Goal: Information Seeking & Learning: Learn about a topic

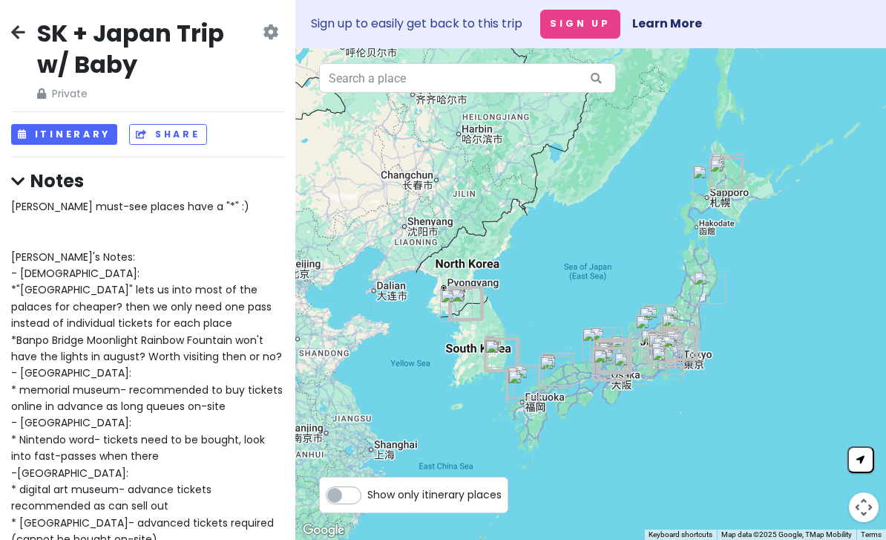
click at [91, 140] on button "Itinerary" at bounding box center [64, 135] width 106 height 22
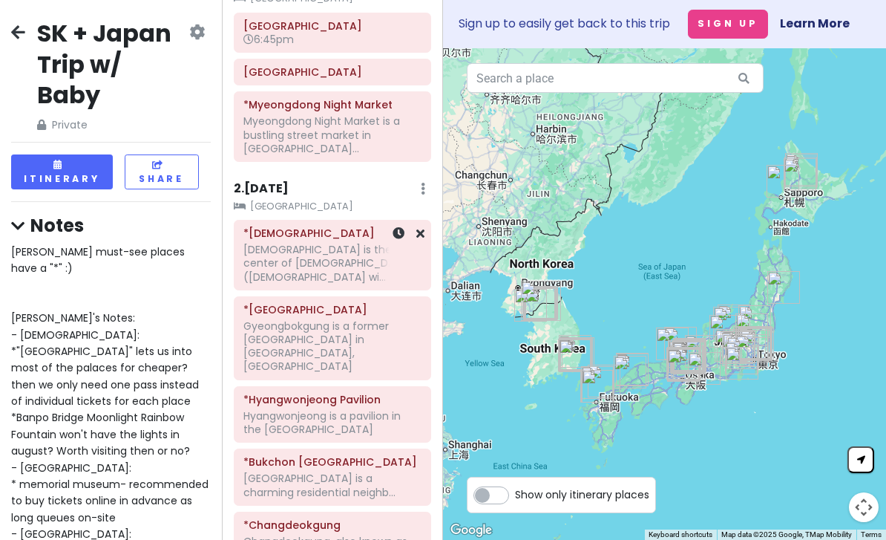
scroll to position [117, 0]
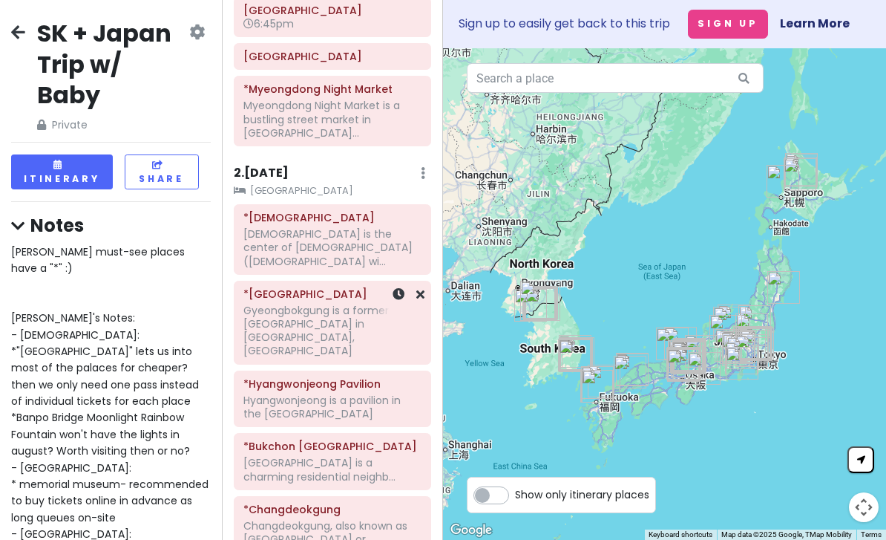
click at [343, 140] on div "Gyeongbokgung is a former [GEOGRAPHIC_DATA] in [GEOGRAPHIC_DATA], [GEOGRAPHIC_D…" at bounding box center [331, 119] width 177 height 41
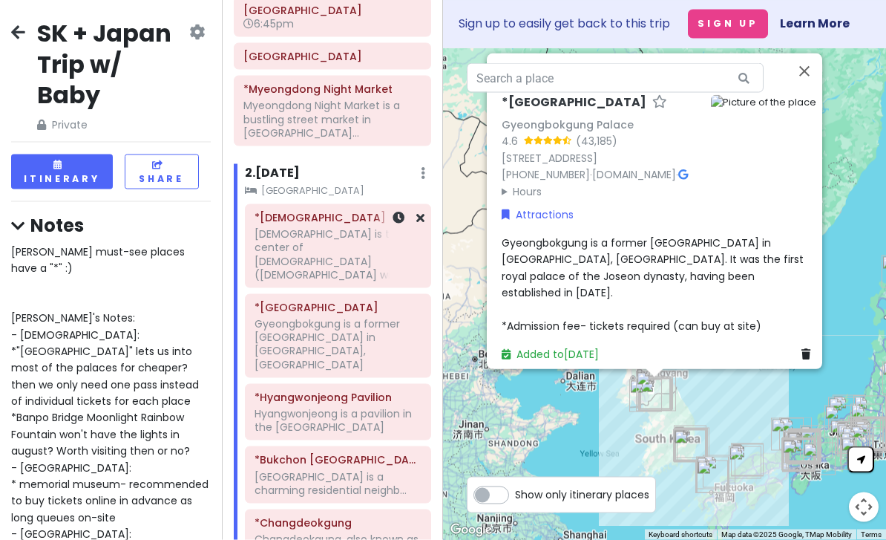
scroll to position [36, 0]
click at [812, 89] on button "Close" at bounding box center [805, 71] width 36 height 36
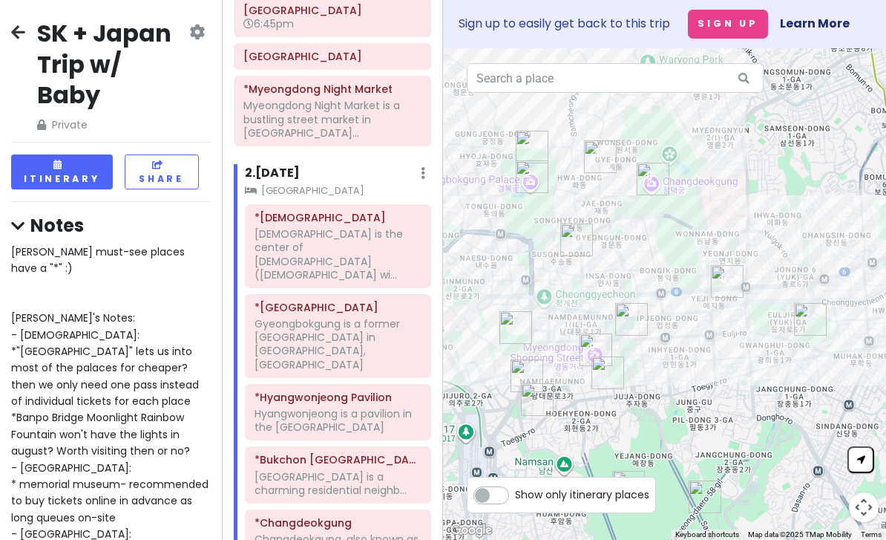
click at [292, 140] on div "Gyeongbokgung is a former [GEOGRAPHIC_DATA] in [GEOGRAPHIC_DATA], [GEOGRAPHIC_D…" at bounding box center [331, 119] width 177 height 41
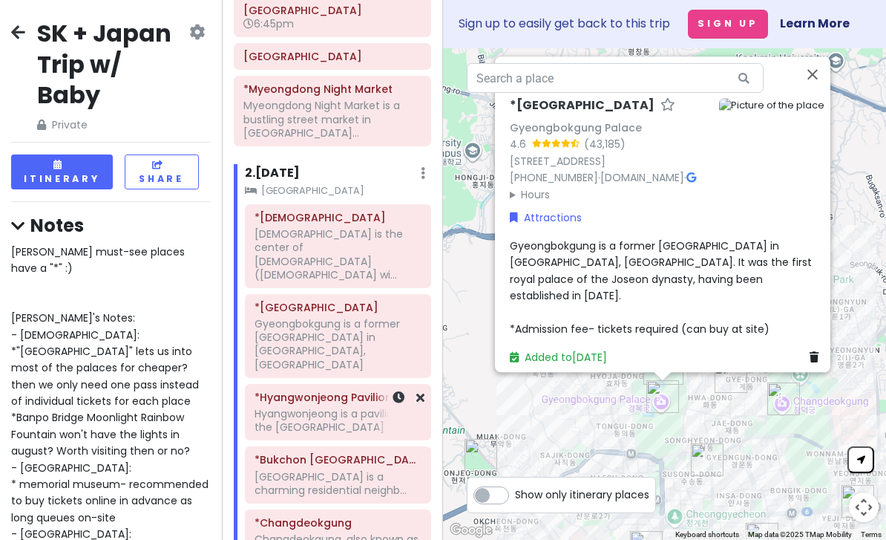
click at [322, 140] on div "Hyangwonjeong is a pavilion in the [GEOGRAPHIC_DATA]" at bounding box center [331, 119] width 177 height 41
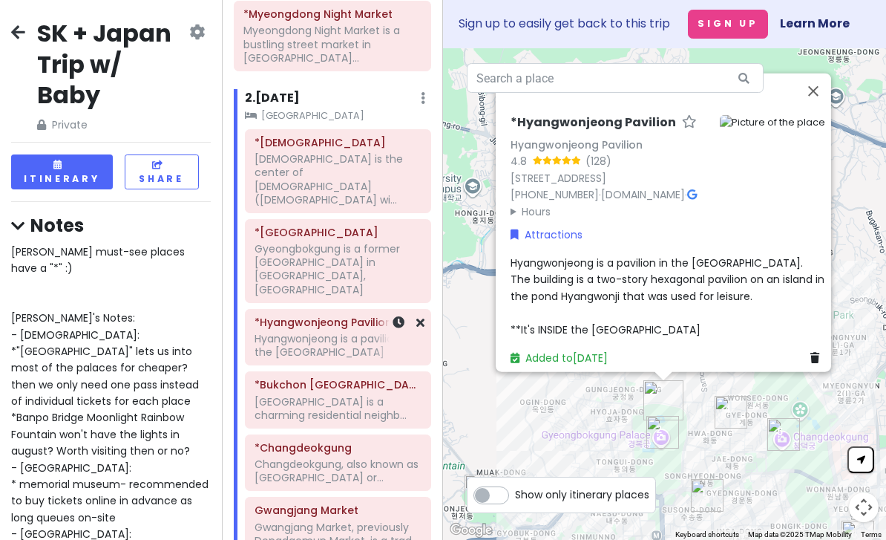
scroll to position [194, 0]
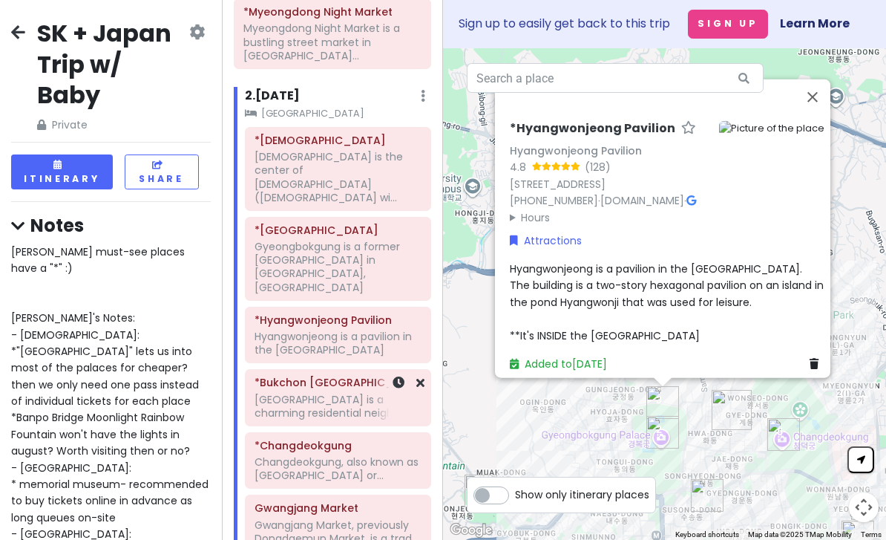
click at [286, 62] on div "[GEOGRAPHIC_DATA] is a charming residential neighb..." at bounding box center [331, 42] width 177 height 41
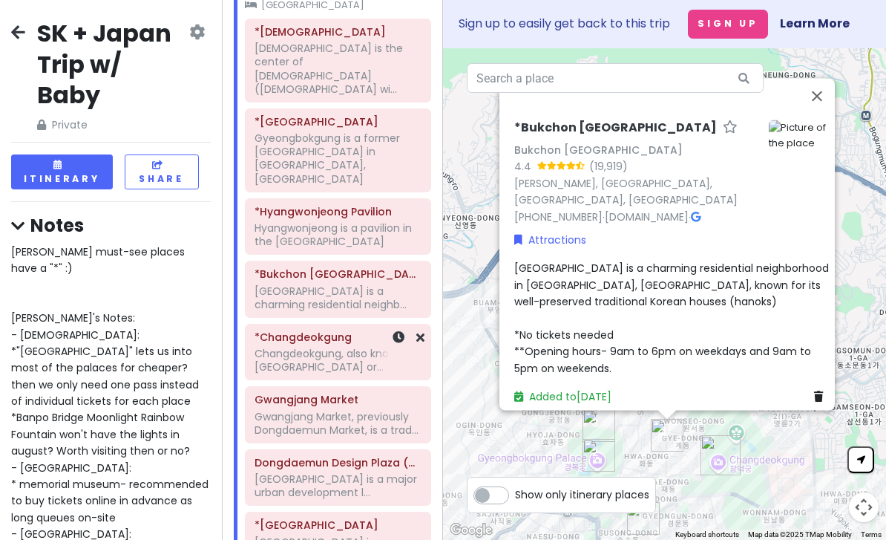
scroll to position [310, 0]
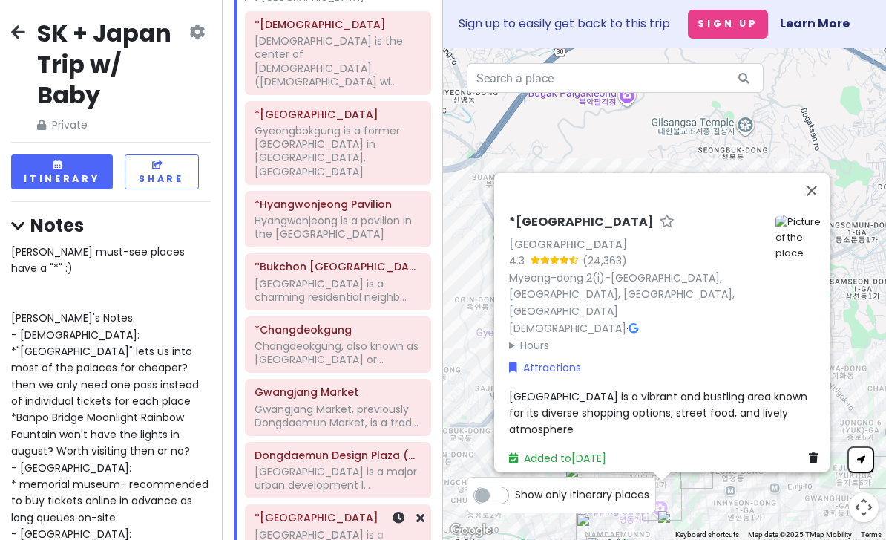
click at [819, 192] on button "Close" at bounding box center [812, 191] width 36 height 36
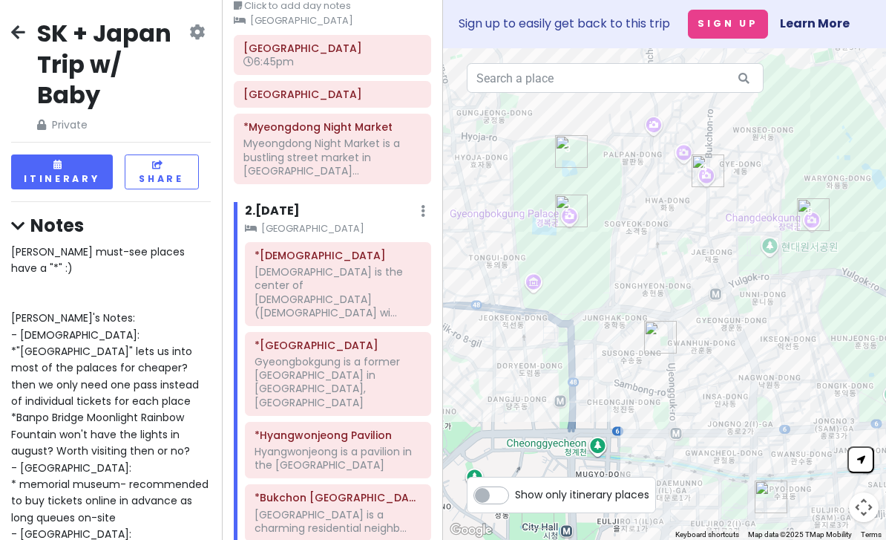
scroll to position [85, 0]
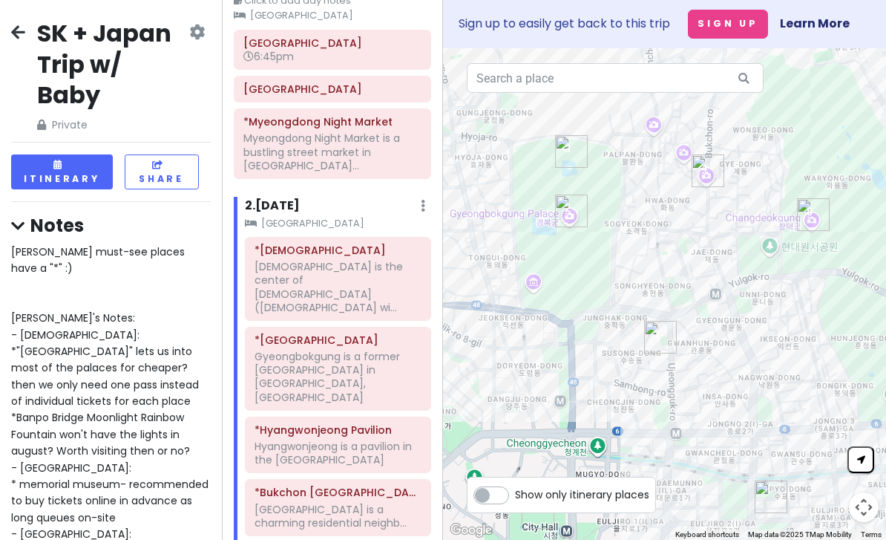
click at [325, 172] on div "[DEMOGRAPHIC_DATA] is the center of [DEMOGRAPHIC_DATA] ([DEMOGRAPHIC_DATA] wi..." at bounding box center [331, 151] width 177 height 41
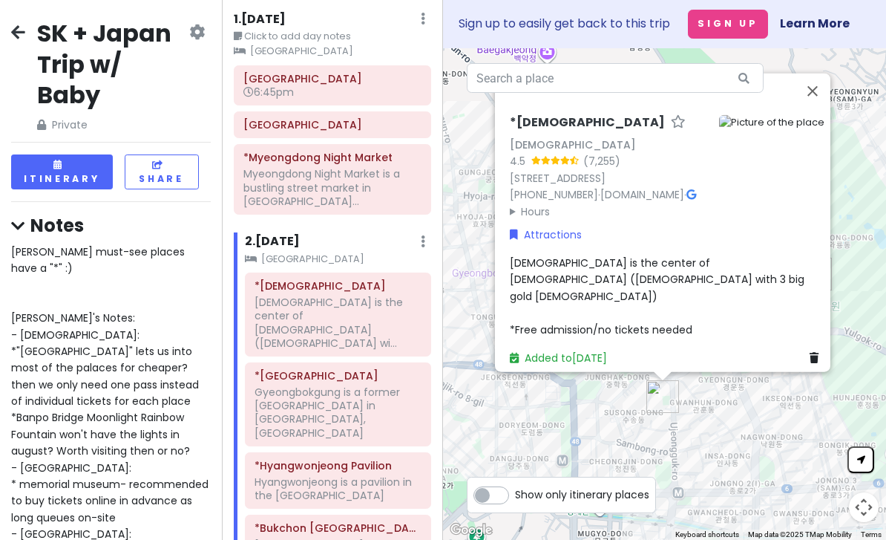
scroll to position [48, 0]
click at [351, 209] on div "Gyeongbokgung is a former [GEOGRAPHIC_DATA] in [GEOGRAPHIC_DATA], [GEOGRAPHIC_D…" at bounding box center [331, 188] width 177 height 41
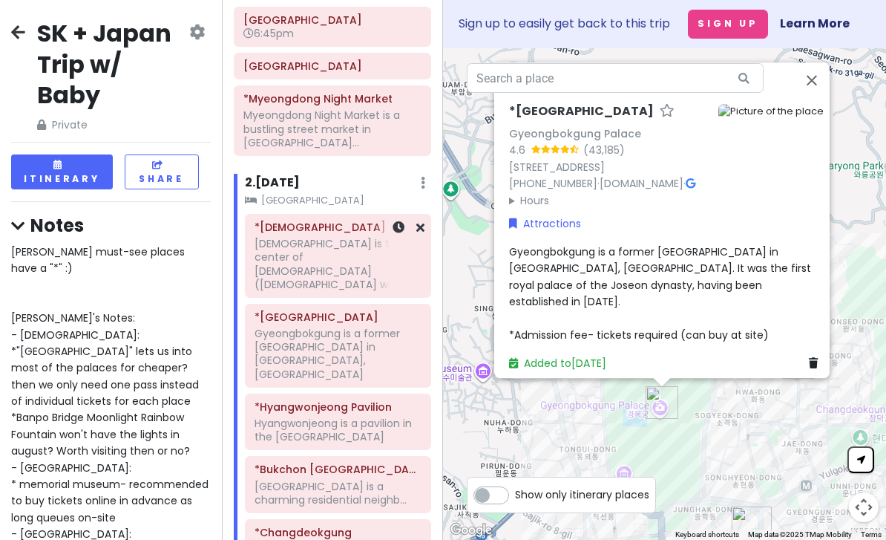
scroll to position [105, 0]
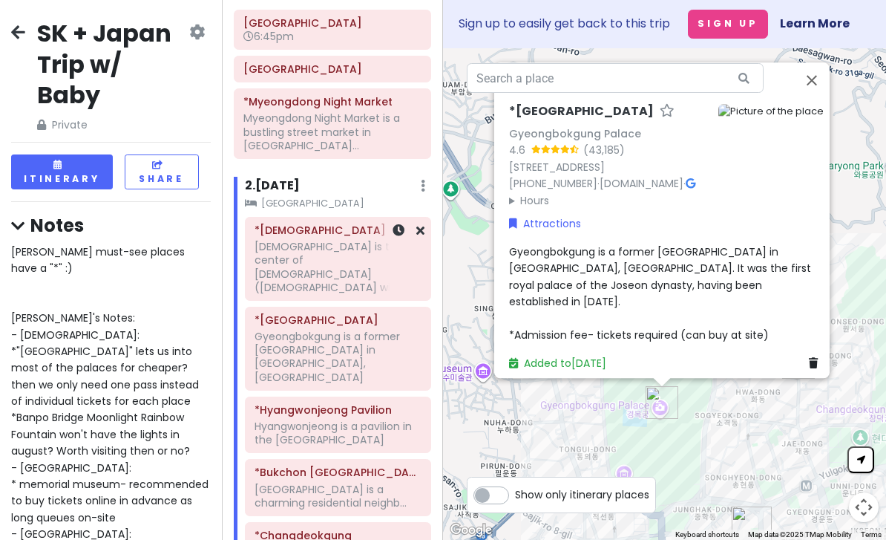
click at [330, 152] on div "[DEMOGRAPHIC_DATA] is the center of [DEMOGRAPHIC_DATA] ([DEMOGRAPHIC_DATA] wi..." at bounding box center [331, 131] width 177 height 41
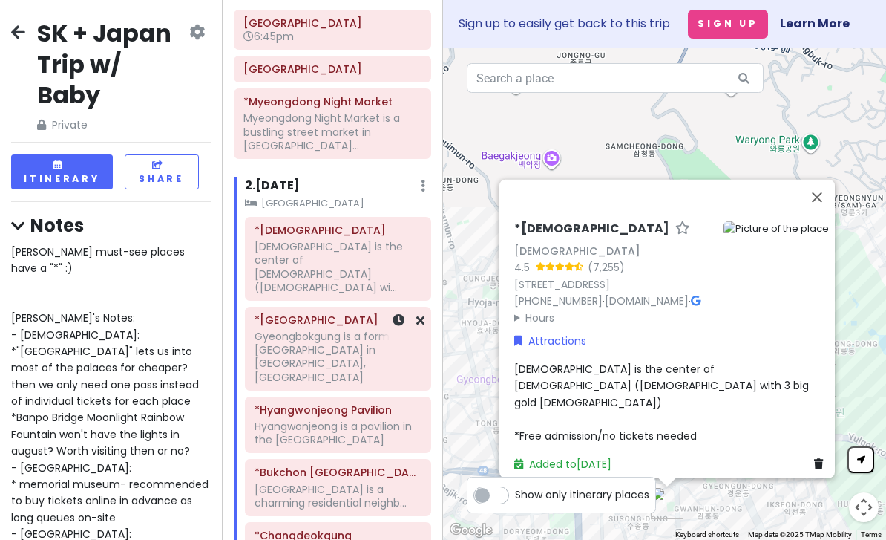
click at [324, 152] on div "Gyeongbokgung is a former [GEOGRAPHIC_DATA] in [GEOGRAPHIC_DATA], [GEOGRAPHIC_D…" at bounding box center [331, 131] width 177 height 41
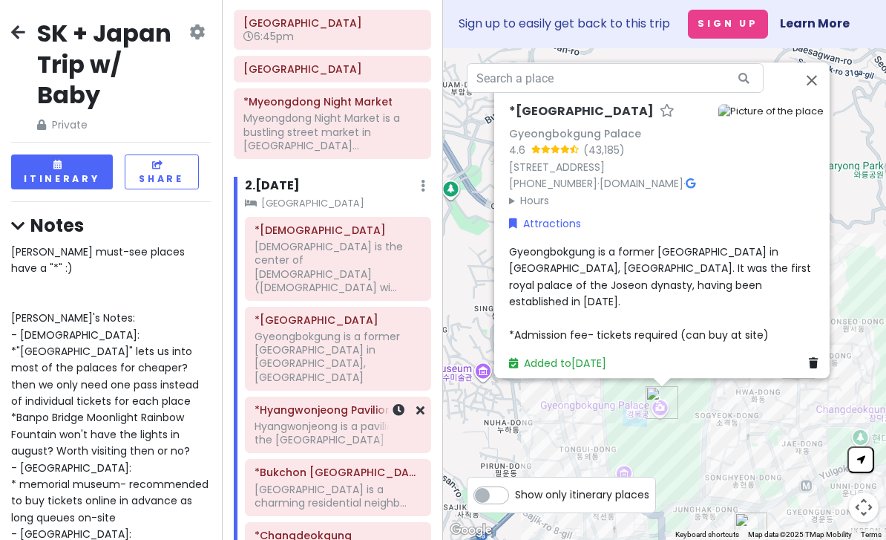
click at [340, 152] on div "Hyangwonjeong is a pavilion in the [GEOGRAPHIC_DATA]" at bounding box center [331, 131] width 177 height 41
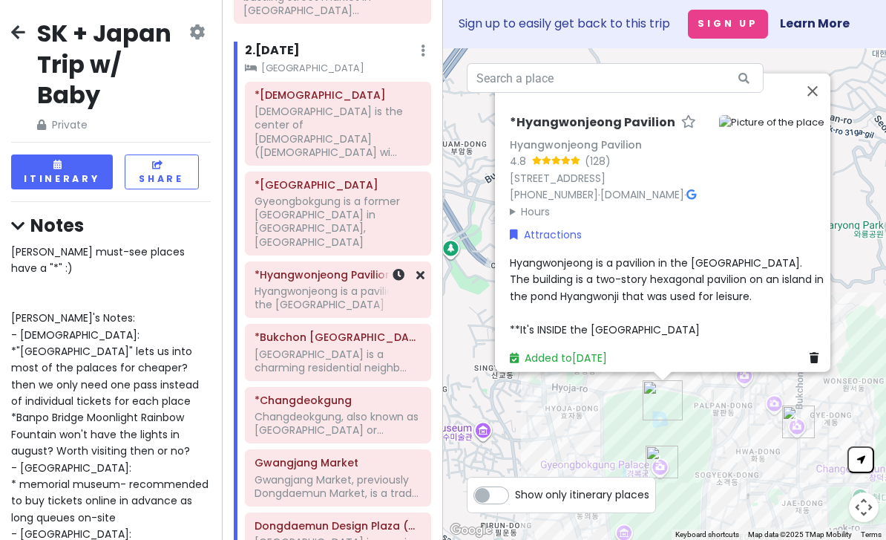
scroll to position [243, 0]
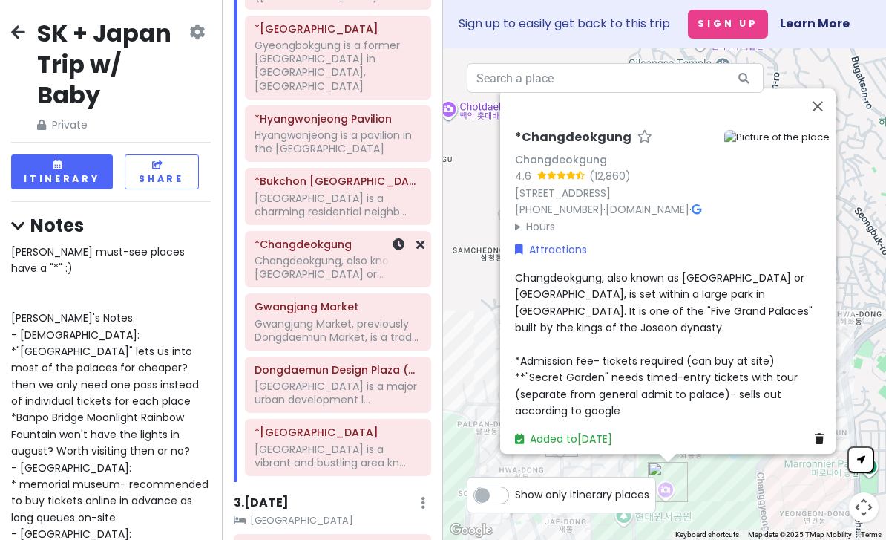
scroll to position [394, 0]
